Goal: Browse casually

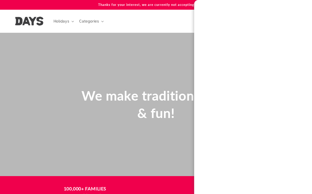
scroll to position [0, 1]
click at [177, 63] on div "We make traditions easy & fun!" at bounding box center [155, 104] width 307 height 143
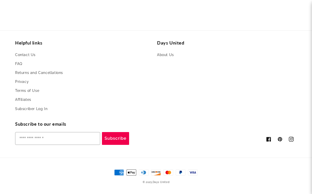
click at [293, 138] on icon at bounding box center [290, 139] width 5 height 5
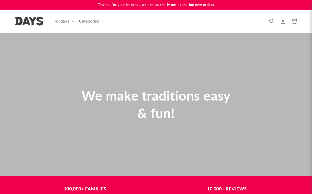
click at [266, 95] on div "We make traditions easy & fun!" at bounding box center [155, 104] width 307 height 143
click at [175, 4] on p "Thanks for your interest, we are currently not accepting new orders" at bounding box center [156, 4] width 282 height 9
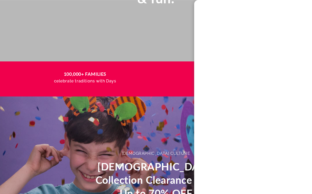
scroll to position [0, 935]
click at [175, 74] on h3 "10,000+ REVIEWS" at bounding box center [227, 74] width 132 height 7
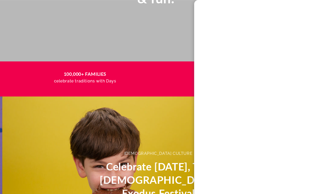
scroll to position [0, 312]
